Goal: Use online tool/utility: Utilize a website feature to perform a specific function

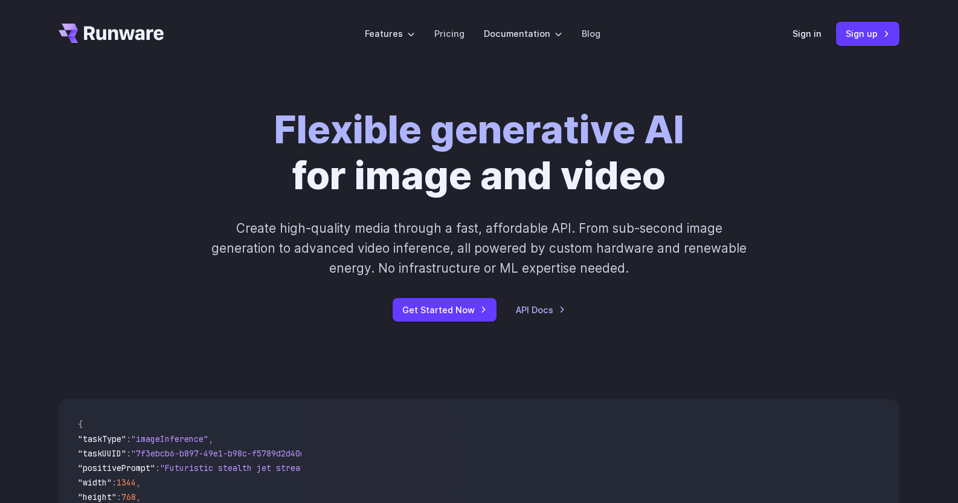
click at [903, 138] on div "Flexible generative AI for image and video Create high-quality media through a …" at bounding box center [479, 213] width 870 height 215
click at [814, 34] on link "Sign in" at bounding box center [807, 34] width 29 height 14
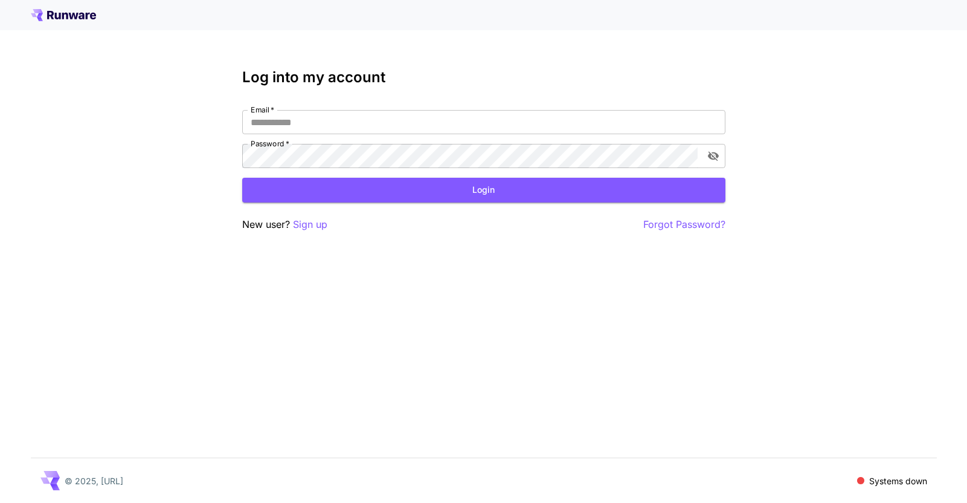
click at [320, 109] on div "Log into my account Email   * Email   * Password   * Password   * Login New use…" at bounding box center [483, 150] width 483 height 163
click at [318, 120] on input "Email   *" at bounding box center [483, 122] width 483 height 24
click button "Login" at bounding box center [483, 190] width 483 height 25
click at [840, 168] on div "**********" at bounding box center [483, 251] width 967 height 503
click at [622, 484] on div "© 2025, [URL] Systems down" at bounding box center [484, 480] width 906 height 45
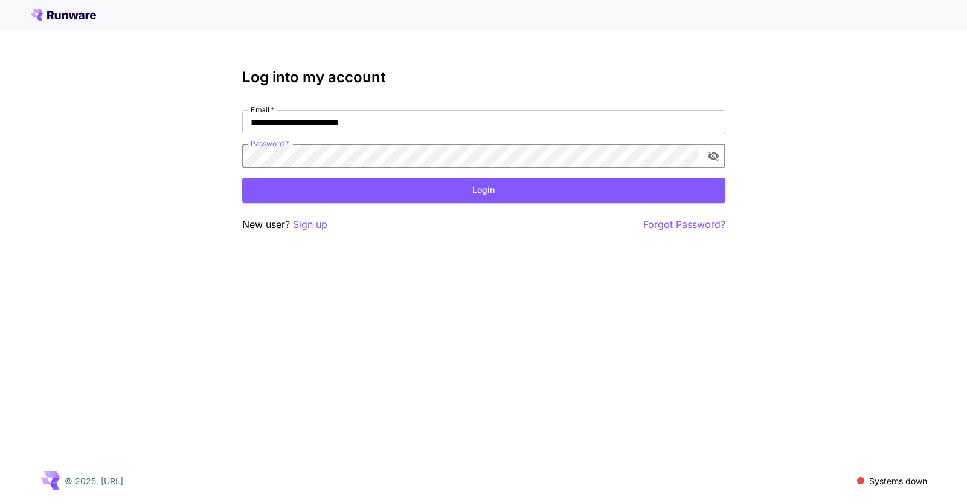
click at [114, 152] on div "**********" at bounding box center [483, 251] width 967 height 503
click at [347, 185] on button "Login" at bounding box center [483, 190] width 483 height 25
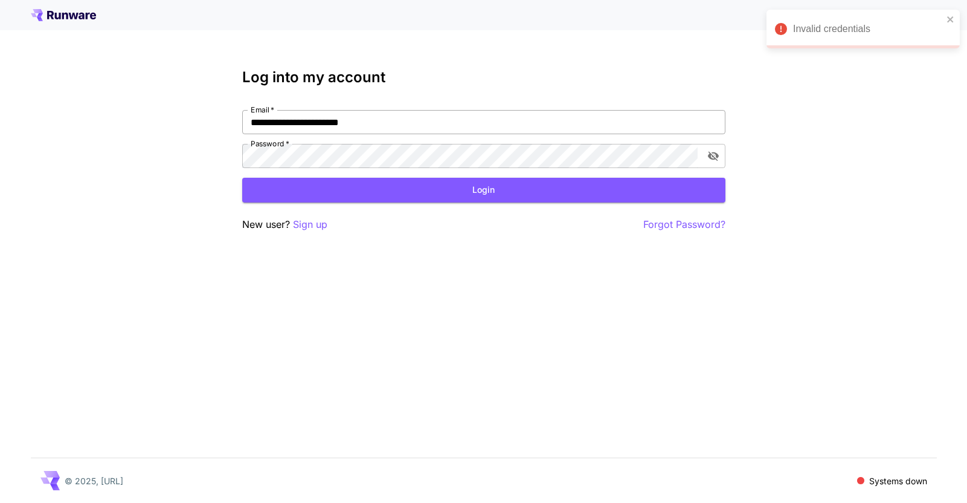
click at [356, 121] on input "**********" at bounding box center [483, 122] width 483 height 24
type input "**********"
click button "Login" at bounding box center [483, 190] width 483 height 25
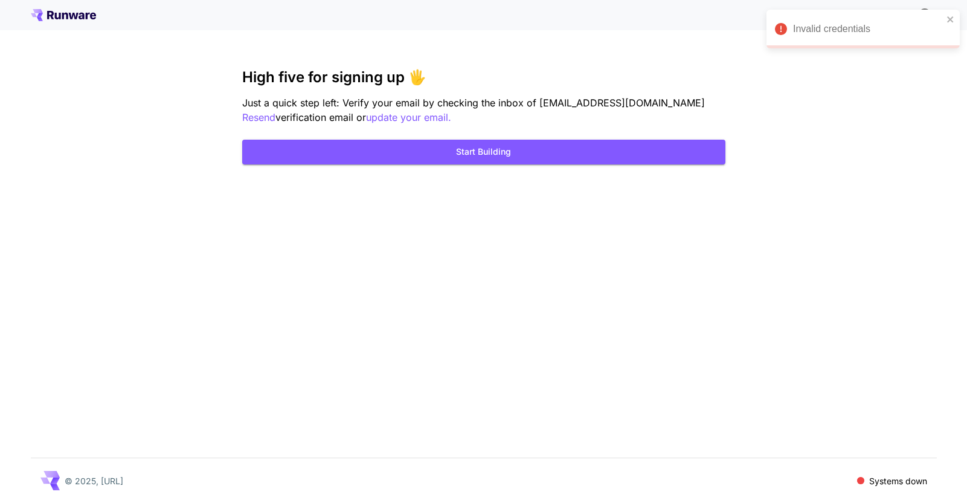
click at [588, 230] on div "Kick off with ~1000 free images! 🎈 High five for signing up 🖐️ Just a quick ste…" at bounding box center [483, 251] width 967 height 503
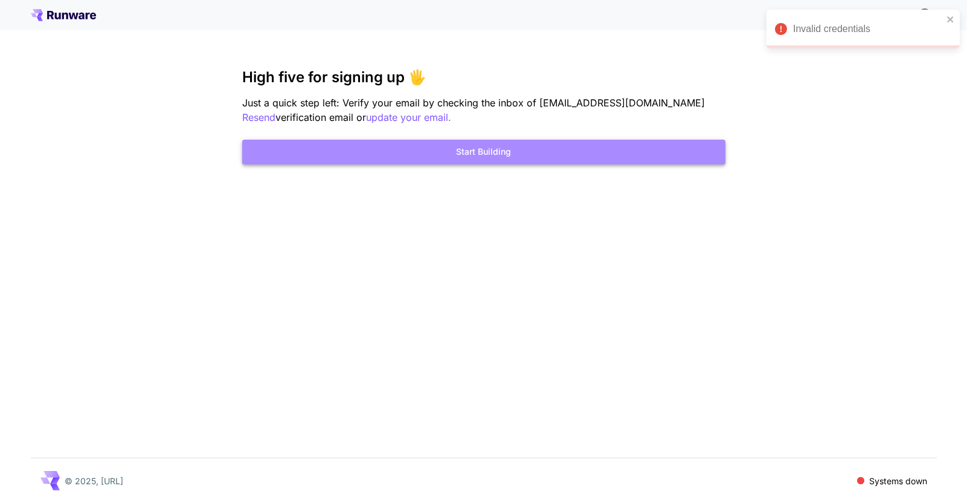
click at [508, 152] on button "Start Building" at bounding box center [483, 152] width 483 height 25
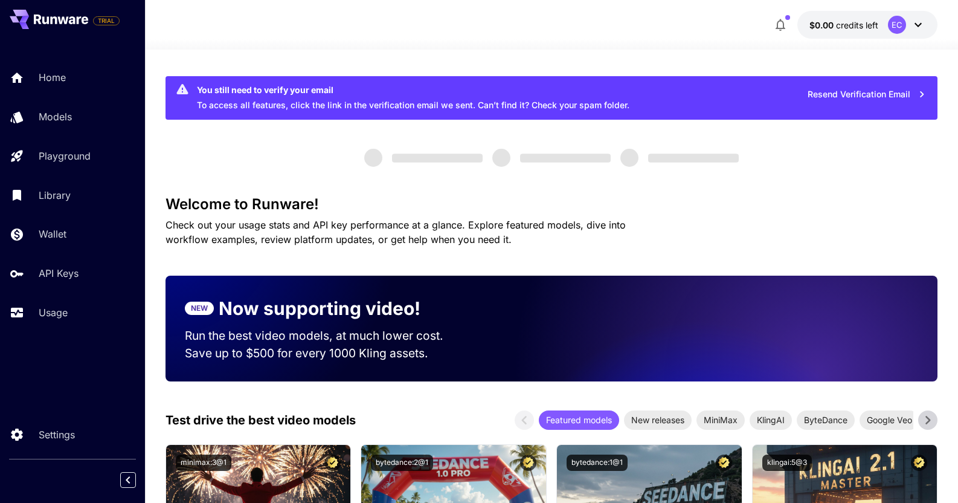
click at [783, 19] on icon "button" at bounding box center [780, 25] width 14 height 14
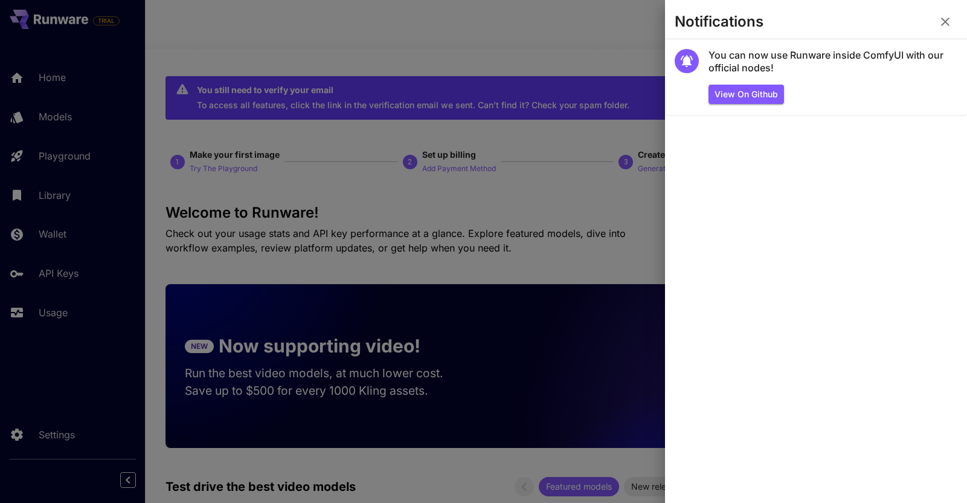
click at [521, 50] on div at bounding box center [483, 251] width 967 height 503
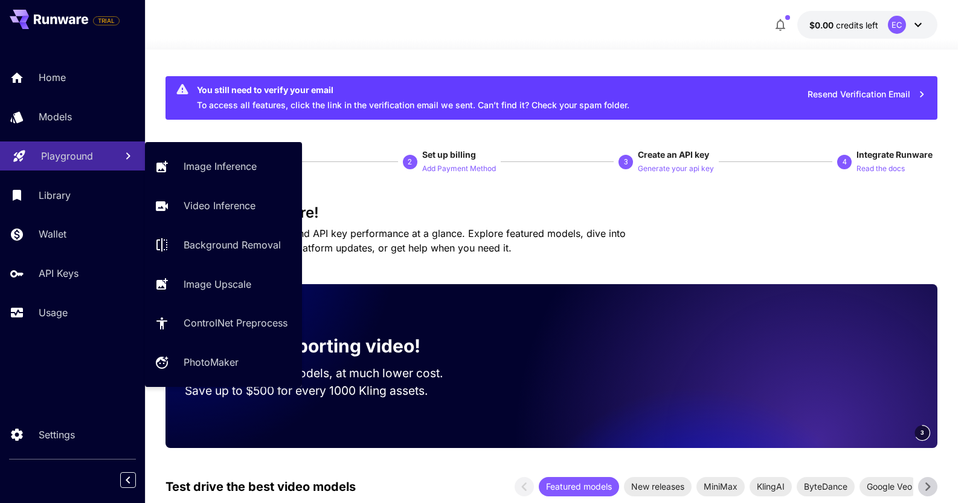
click at [62, 153] on p "Playground" at bounding box center [67, 156] width 52 height 14
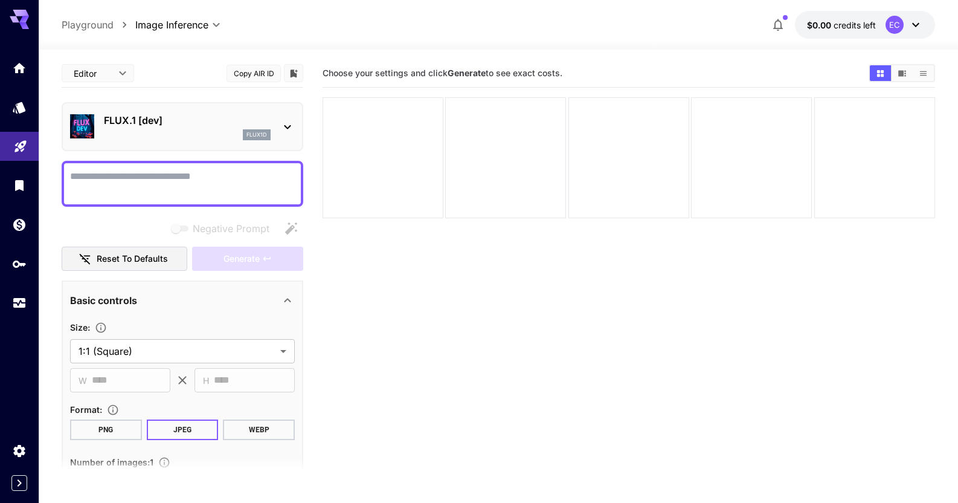
click at [152, 134] on div "flux1d" at bounding box center [187, 134] width 167 height 11
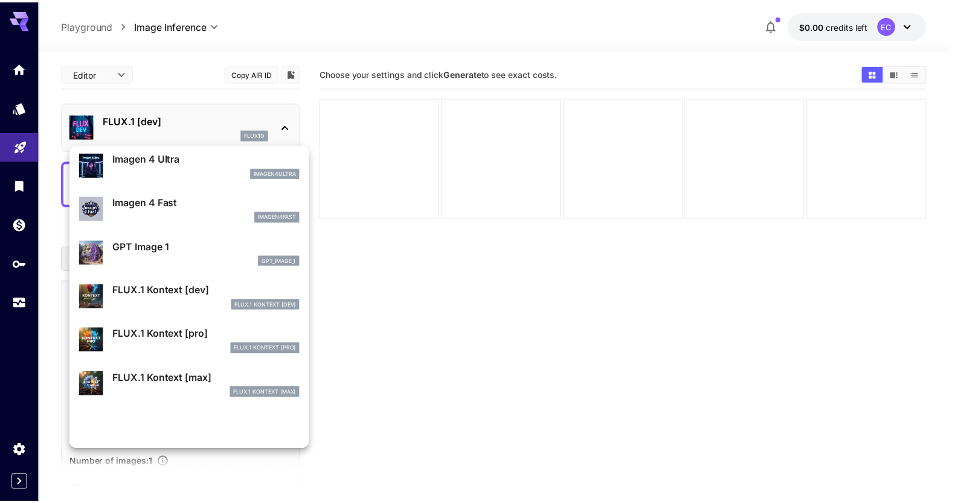
scroll to position [933, 0]
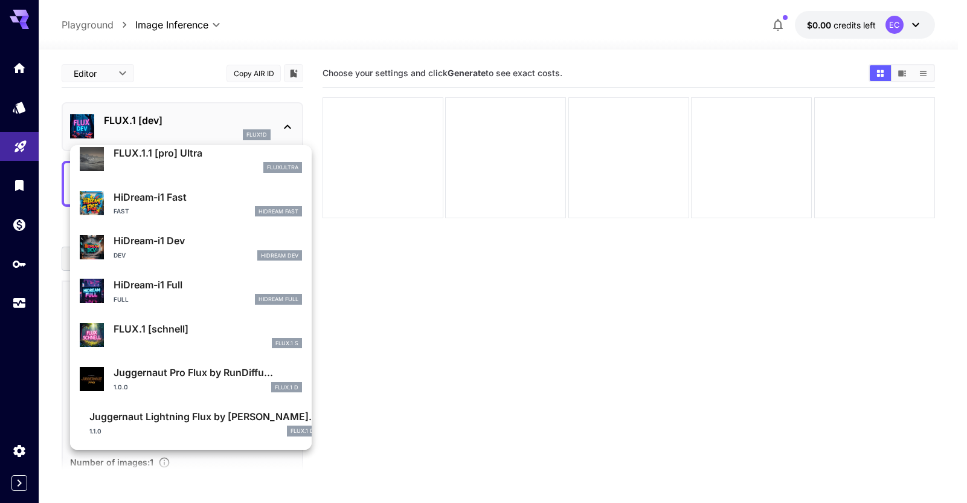
click at [166, 339] on div "FLUX.1 S" at bounding box center [208, 343] width 188 height 11
type input "*"
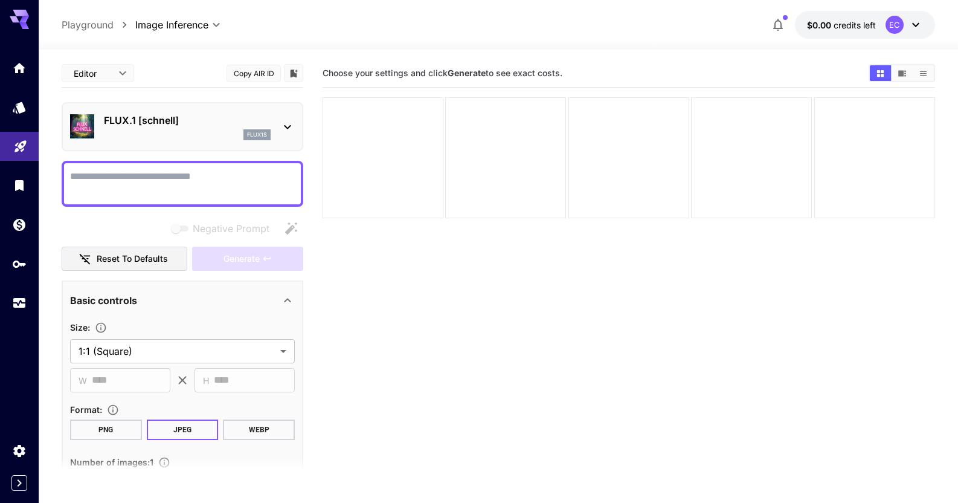
click at [16, 7] on div at bounding box center [19, 14] width 39 height 29
click at [18, 15] on icon at bounding box center [19, 16] width 19 height 13
click at [26, 18] on icon at bounding box center [24, 19] width 10 height 7
click at [27, 65] on icon "Home" at bounding box center [20, 64] width 14 height 14
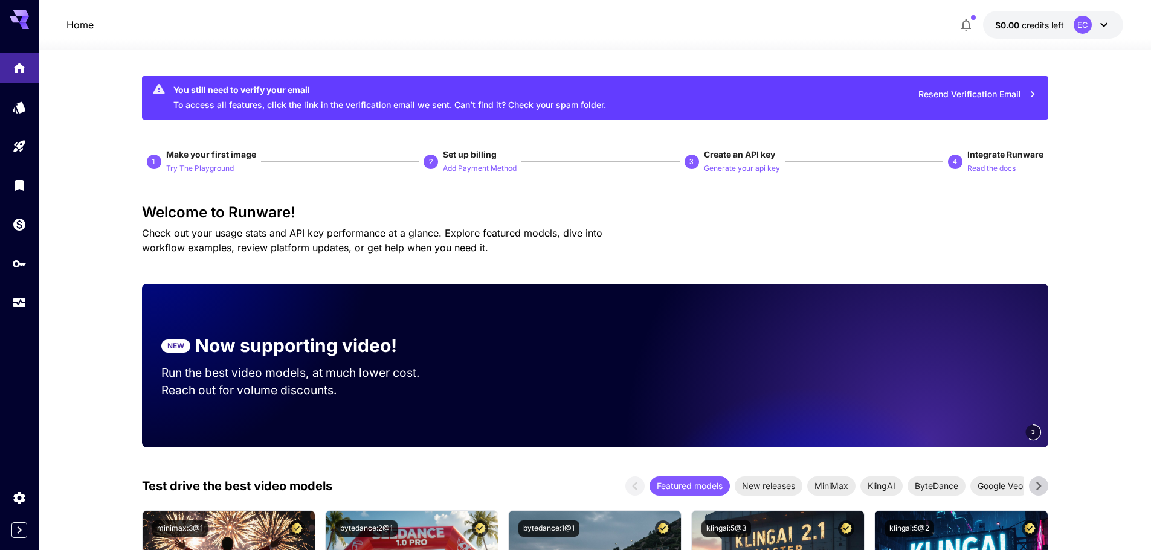
click at [140, 46] on div at bounding box center [595, 42] width 1112 height 14
click at [967, 22] on span "credits left" at bounding box center [1043, 25] width 42 height 10
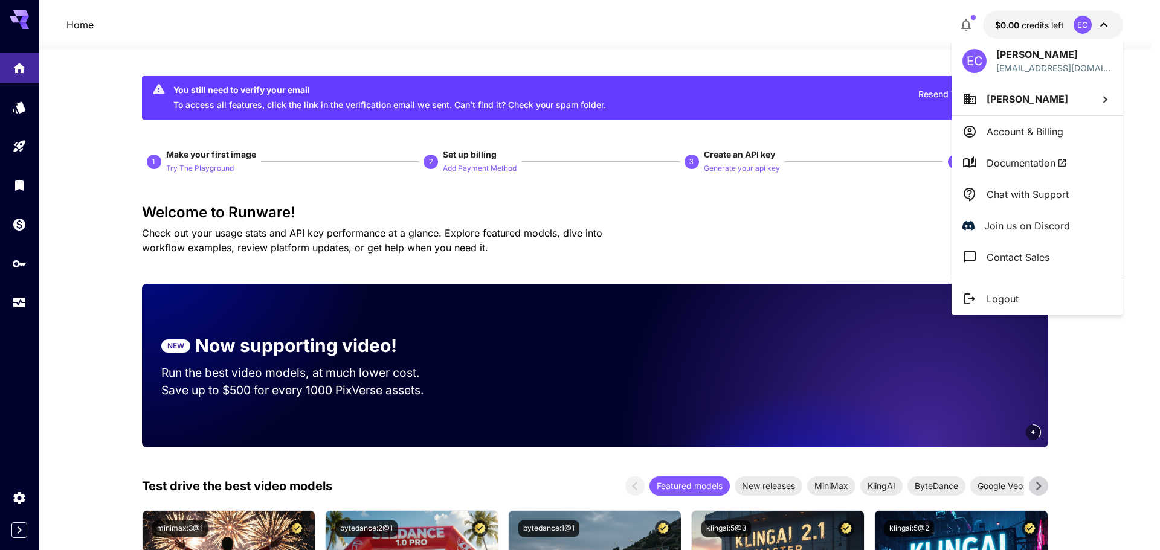
click at [967, 140] on li "Account & Billing" at bounding box center [1037, 131] width 172 height 31
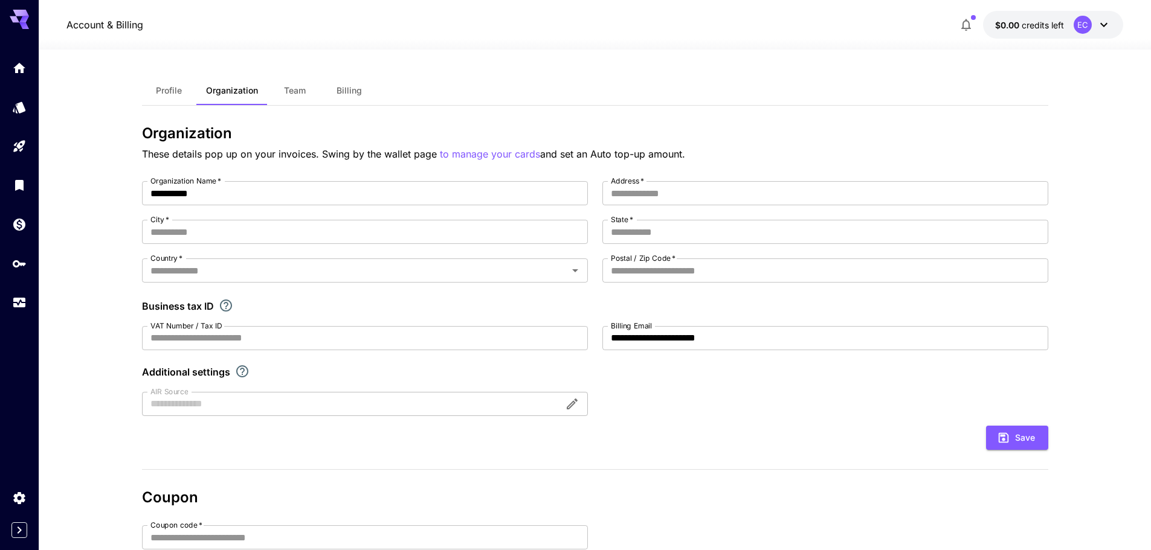
click at [354, 88] on span "Billing" at bounding box center [348, 90] width 25 height 11
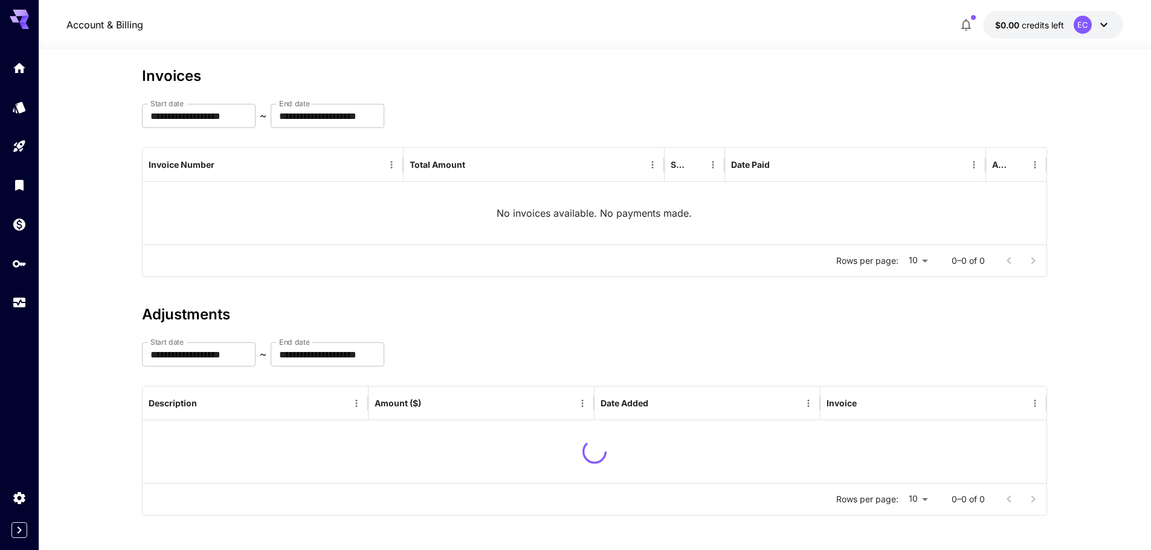
scroll to position [59, 0]
click at [14, 225] on icon "Wallet" at bounding box center [20, 221] width 14 height 14
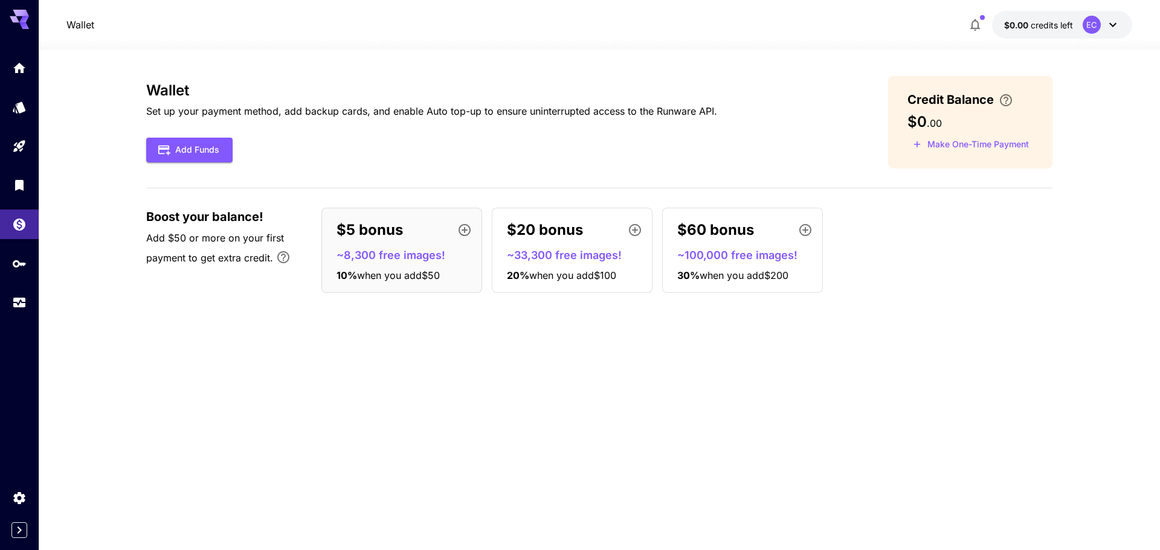
click at [738, 117] on div "Wallet Set up your payment method, add backup cards, and enable Auto top-up to …" at bounding box center [599, 122] width 906 height 92
drag, startPoint x: 710, startPoint y: 116, endPoint x: 619, endPoint y: 117, distance: 91.2
click at [703, 116] on div "Wallet Set up your payment method, add backup cards, and enable Auto top-up to …" at bounding box center [599, 122] width 906 height 92
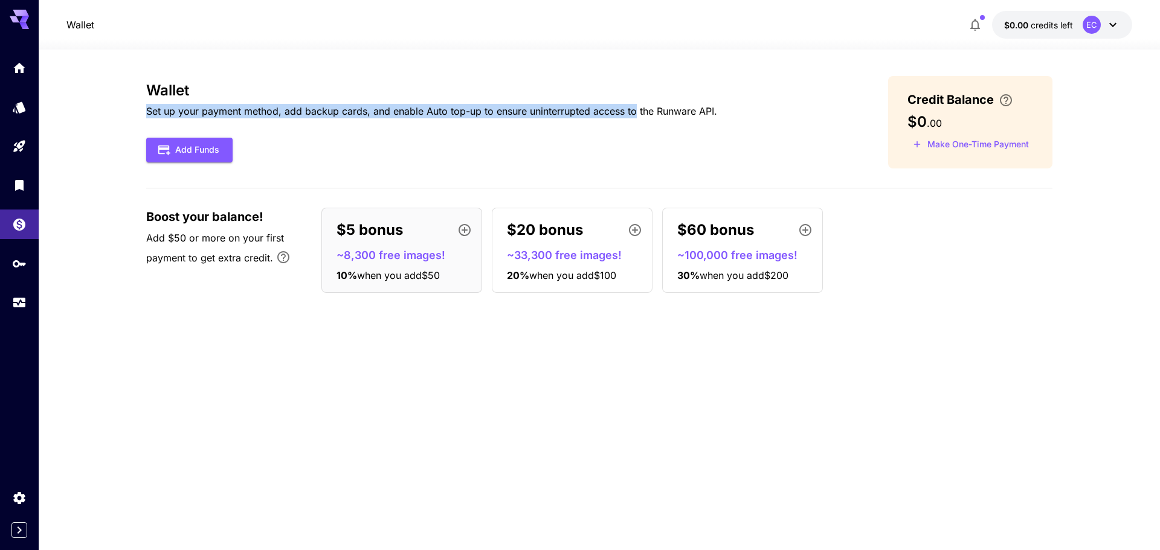
drag, startPoint x: 619, startPoint y: 117, endPoint x: 137, endPoint y: 102, distance: 482.3
click at [137, 102] on section "Wallet Set up your payment method, add backup cards, and enable Auto top-up to …" at bounding box center [599, 300] width 1121 height 501
click at [140, 99] on section "Wallet Set up your payment method, add backup cards, and enable Auto top-up to …" at bounding box center [599, 300] width 1121 height 501
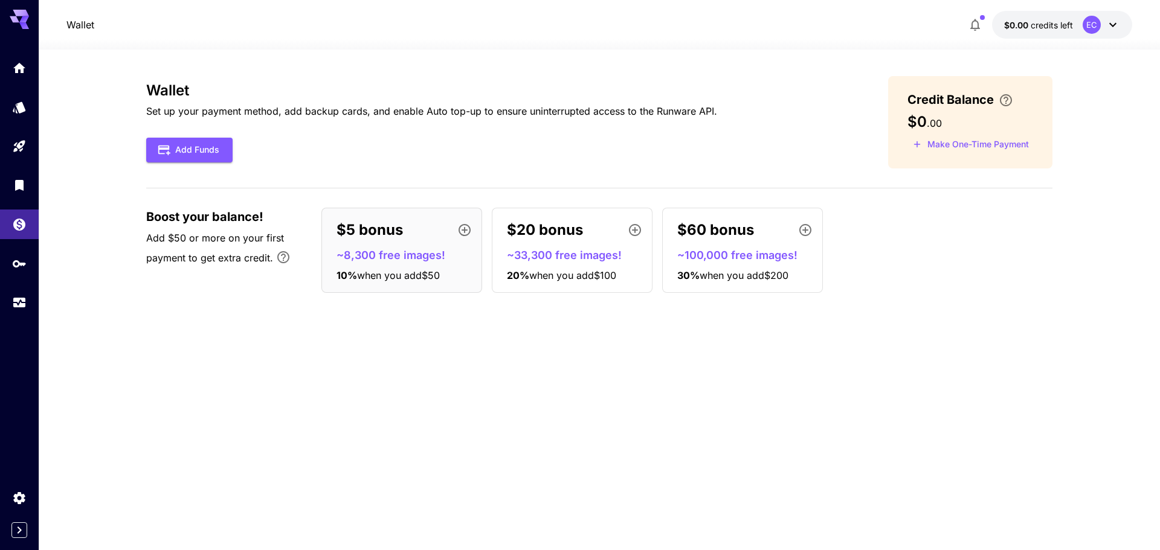
click at [283, 253] on icon "Bonus applies only to your first payment, up to 30% on the first $1,000." at bounding box center [283, 257] width 14 height 14
click at [268, 291] on div "Boost your balance! Add $50 or more on your first payment to get extra credit. …" at bounding box center [599, 250] width 906 height 85
drag, startPoint x: 126, startPoint y: 237, endPoint x: 252, endPoint y: 243, distance: 125.8
click at [252, 243] on section "Wallet Set up your payment method, add backup cards, and enable Auto top-up to …" at bounding box center [599, 300] width 1121 height 501
click at [273, 225] on p "Boost your balance!" at bounding box center [227, 217] width 163 height 18
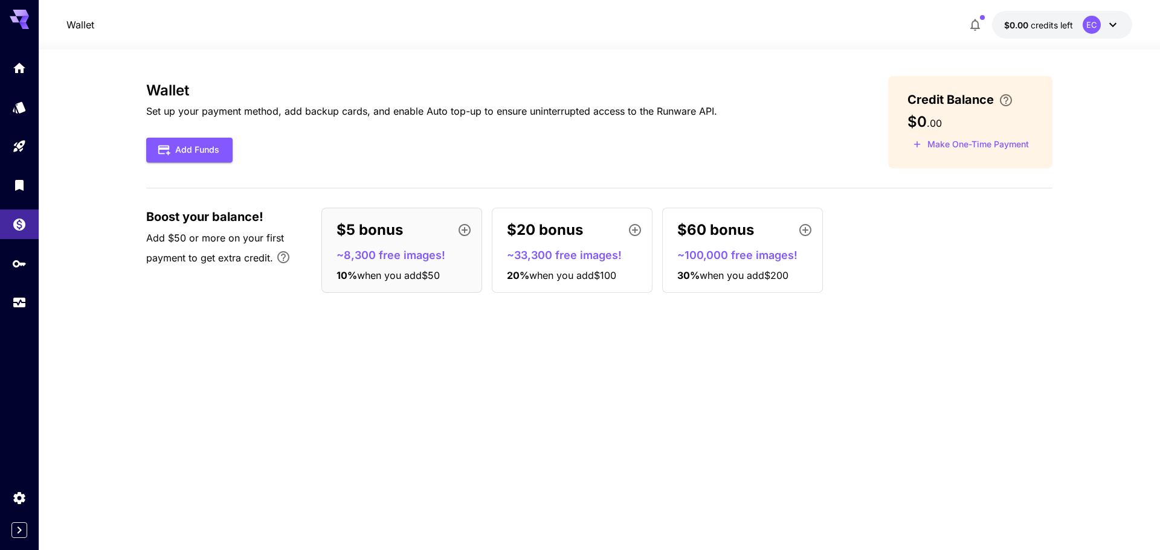
click at [22, 24] on icon at bounding box center [24, 25] width 10 height 7
click at [23, 65] on icon "Home" at bounding box center [20, 64] width 12 height 10
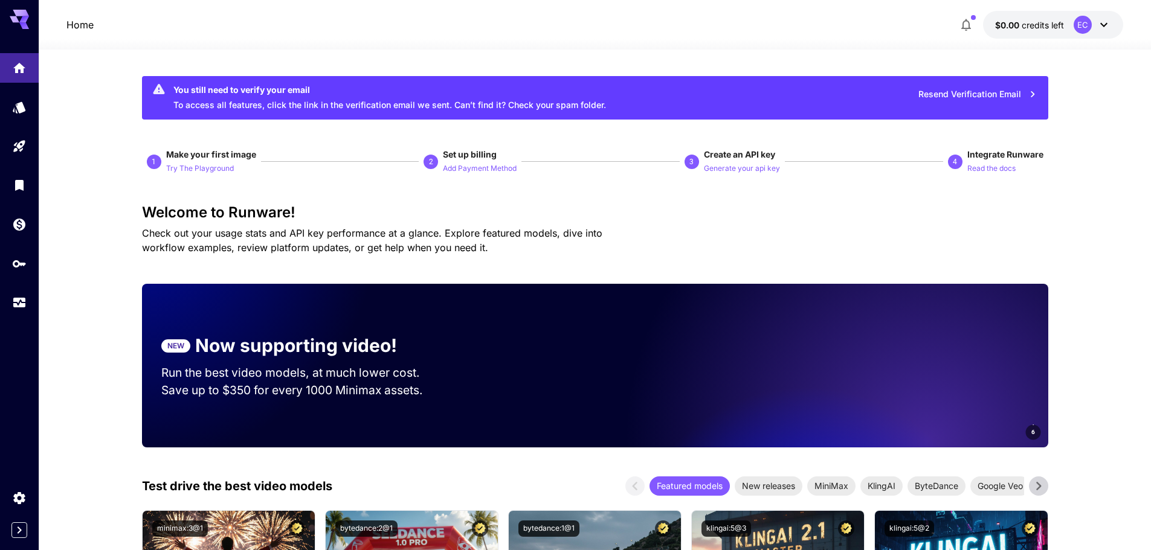
click at [954, 94] on button "Resend Verification Email" at bounding box center [978, 94] width 132 height 25
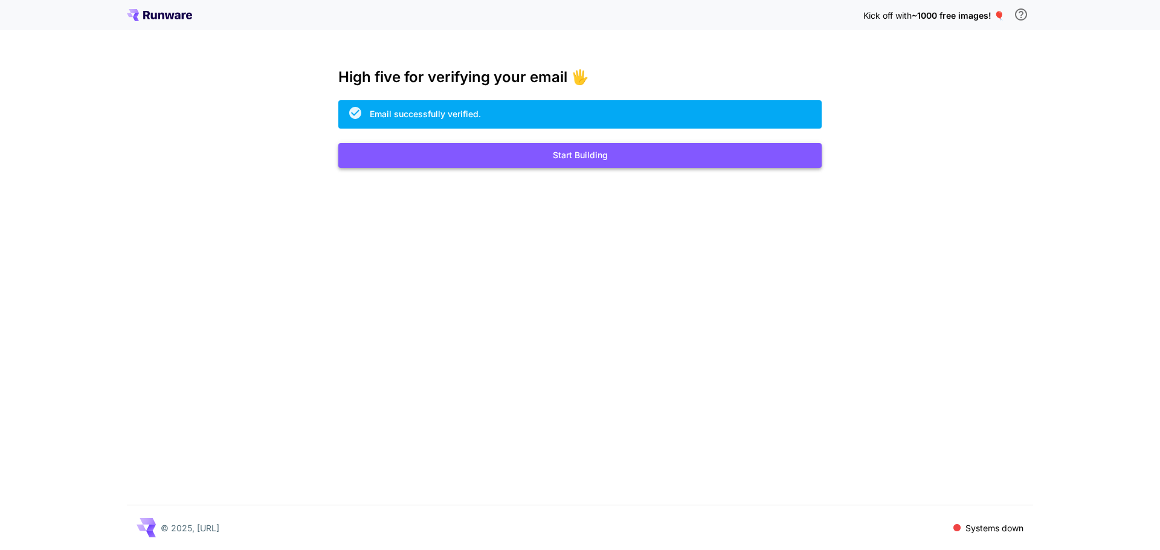
click at [582, 151] on button "Start Building" at bounding box center [579, 155] width 483 height 25
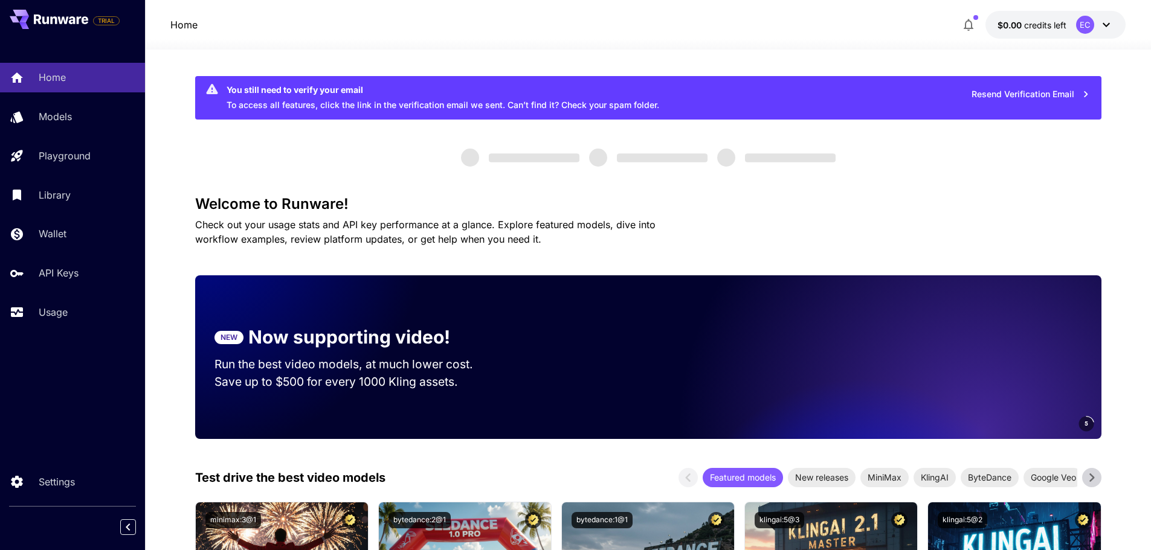
click at [1045, 25] on span "credits left" at bounding box center [1045, 25] width 42 height 10
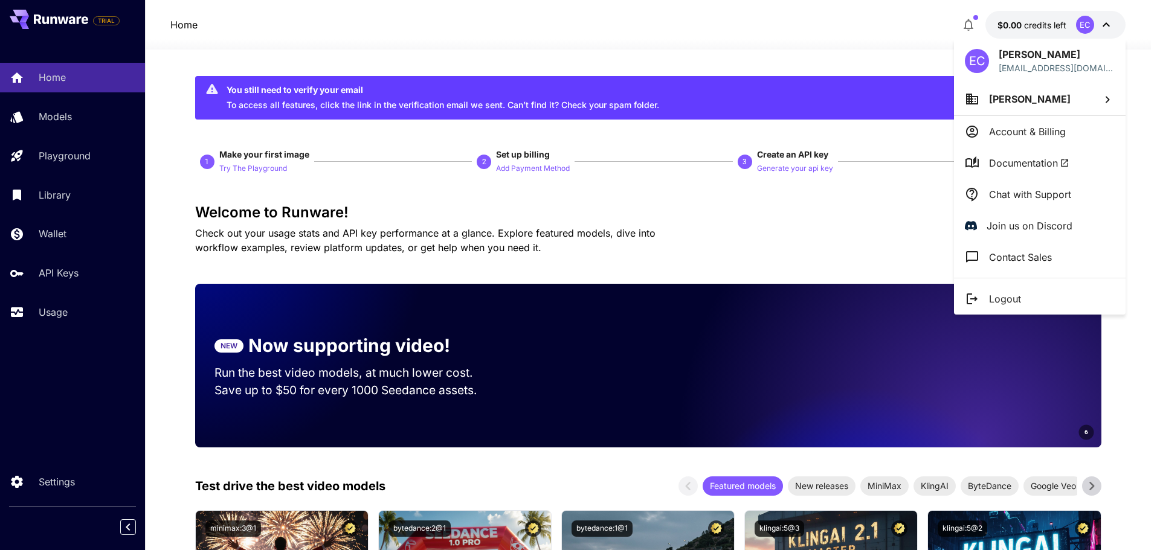
click at [66, 198] on div at bounding box center [580, 275] width 1160 height 550
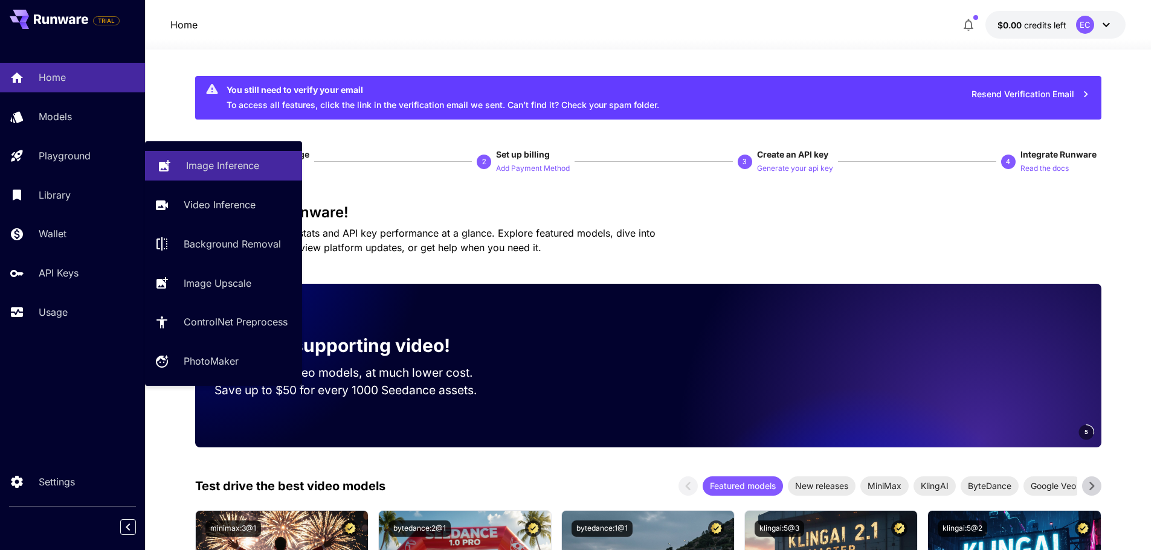
drag, startPoint x: 195, startPoint y: 169, endPoint x: 206, endPoint y: 167, distance: 11.0
click at [195, 169] on p "Image Inference" at bounding box center [222, 165] width 73 height 14
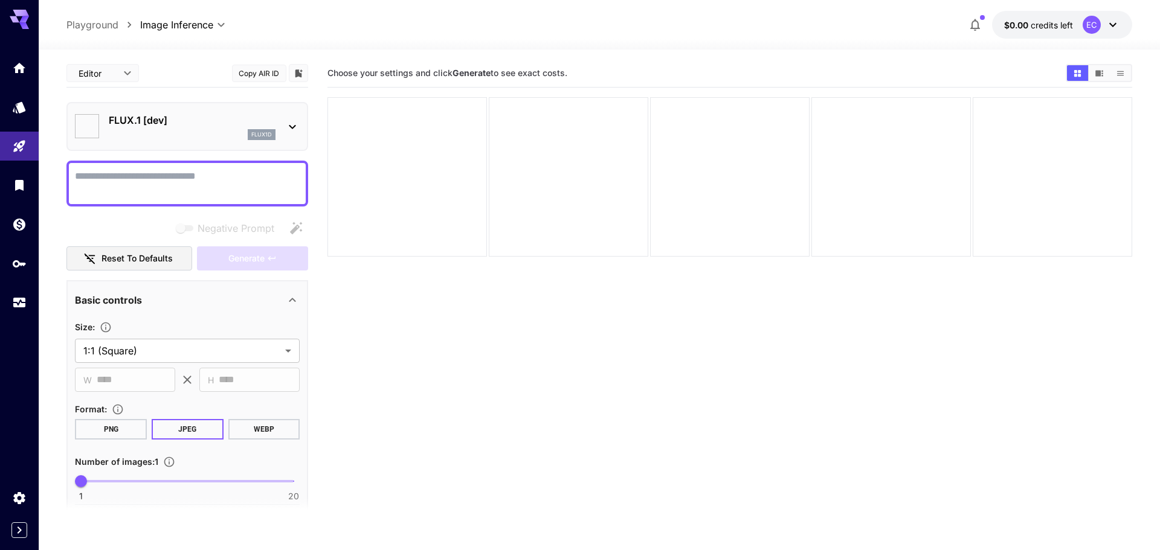
type input "**********"
click at [181, 122] on p "FLUX.1 [dev]" at bounding box center [192, 120] width 167 height 14
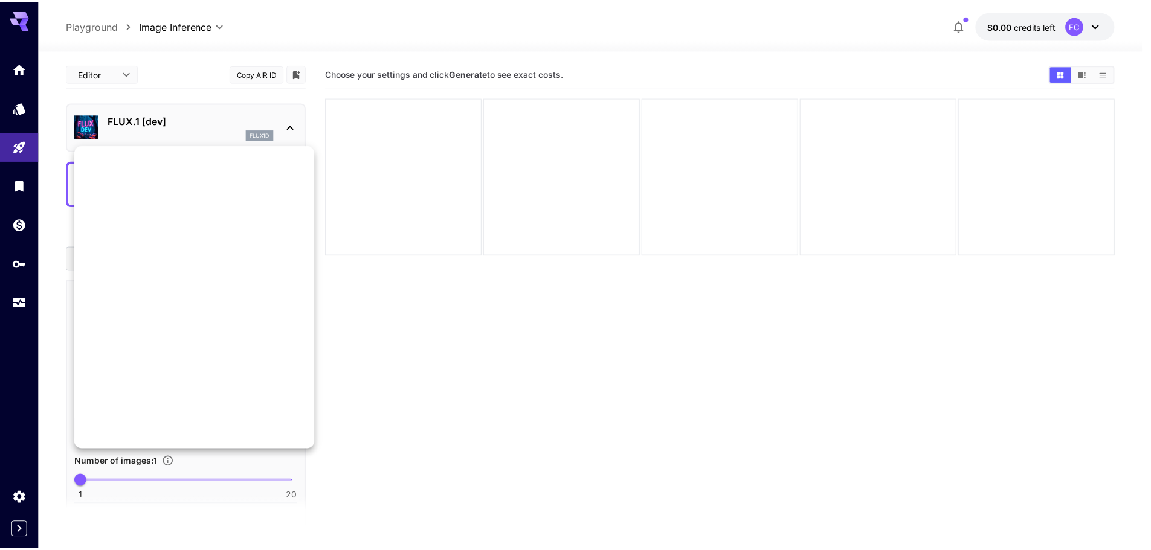
scroll to position [933, 0]
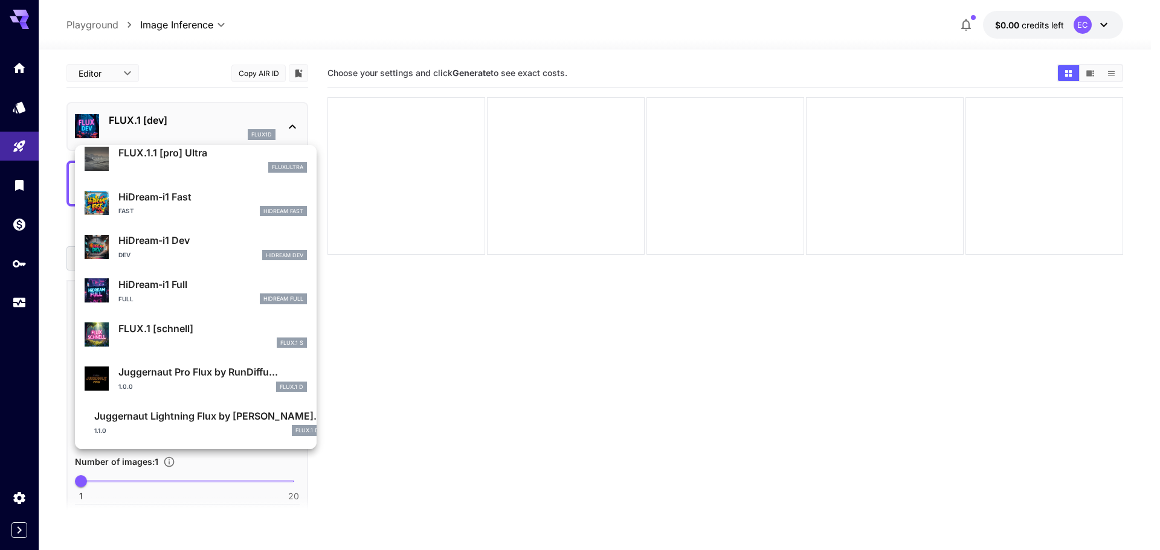
click at [190, 327] on p "FLUX.1 [schnell]" at bounding box center [212, 328] width 188 height 14
type input "*"
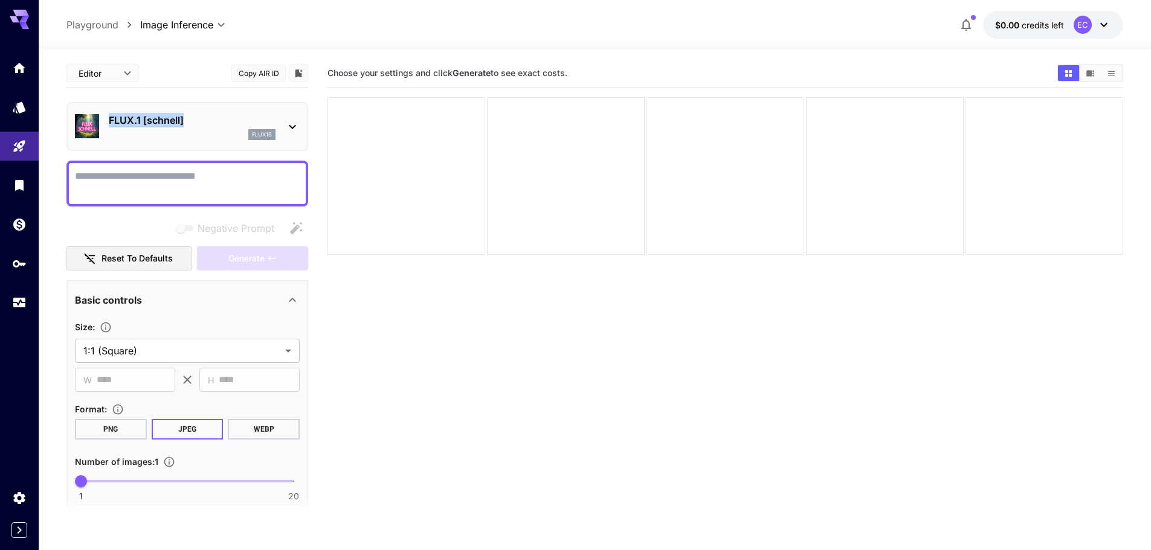
drag, startPoint x: 194, startPoint y: 120, endPoint x: 107, endPoint y: 122, distance: 87.0
click at [107, 122] on div "FLUX.1 [schnell] flux1s" at bounding box center [187, 126] width 225 height 37
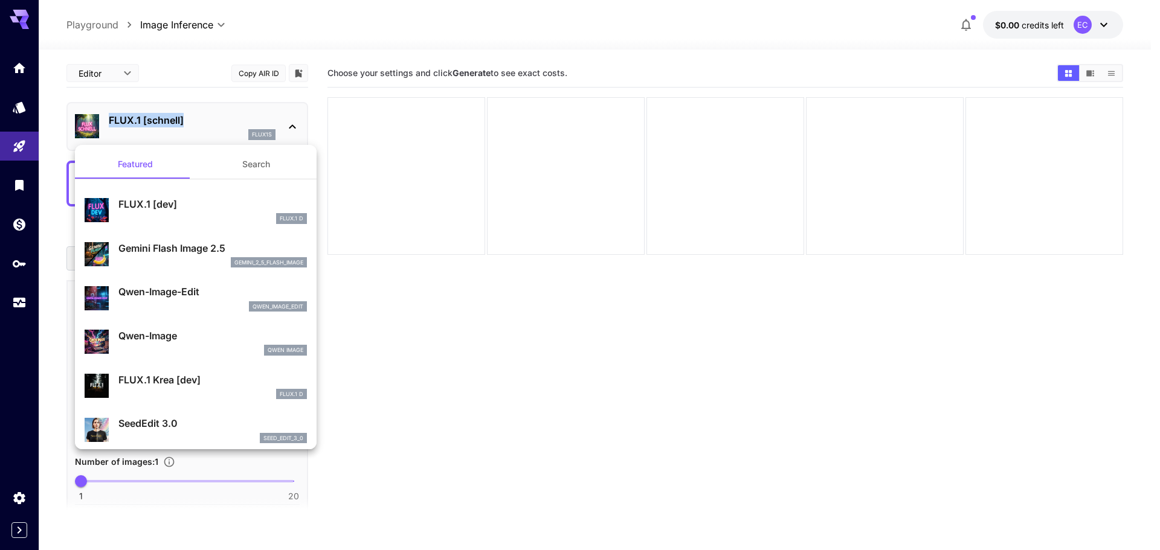
copy p "FLUX.1 [schnell]"
click at [208, 71] on div at bounding box center [580, 275] width 1160 height 550
